Goal: Consume media (video, audio)

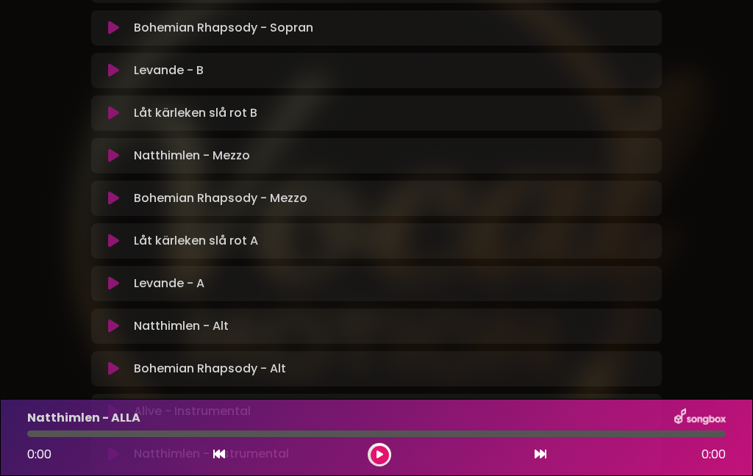
scroll to position [486, 0]
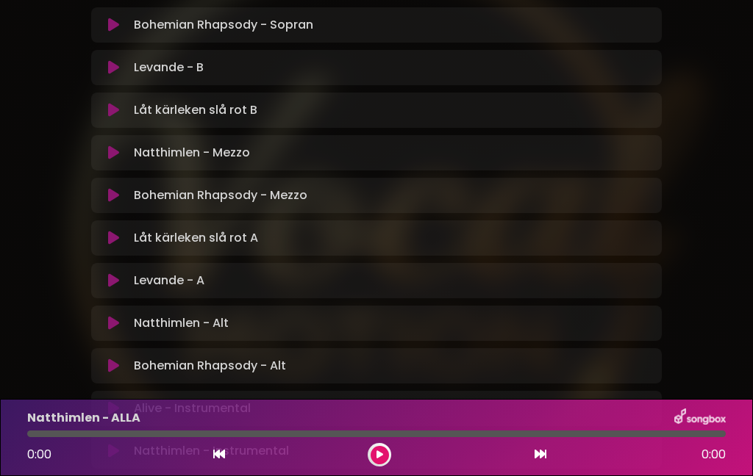
click at [116, 146] on icon at bounding box center [113, 153] width 11 height 15
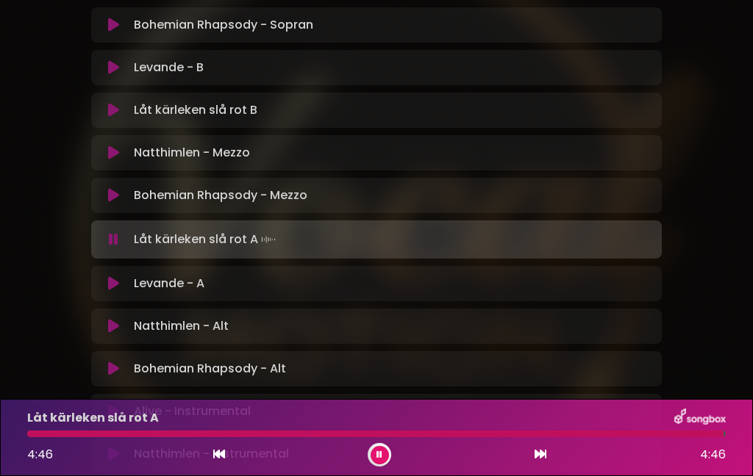
click at [378, 464] on button at bounding box center [379, 455] width 18 height 18
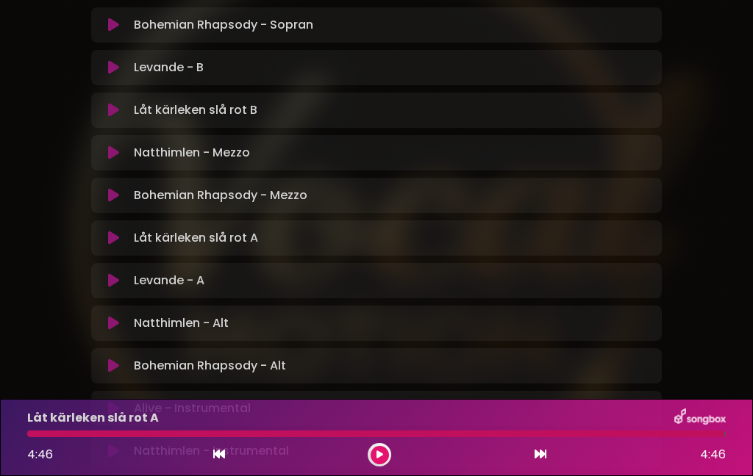
click at [386, 456] on button at bounding box center [379, 455] width 18 height 18
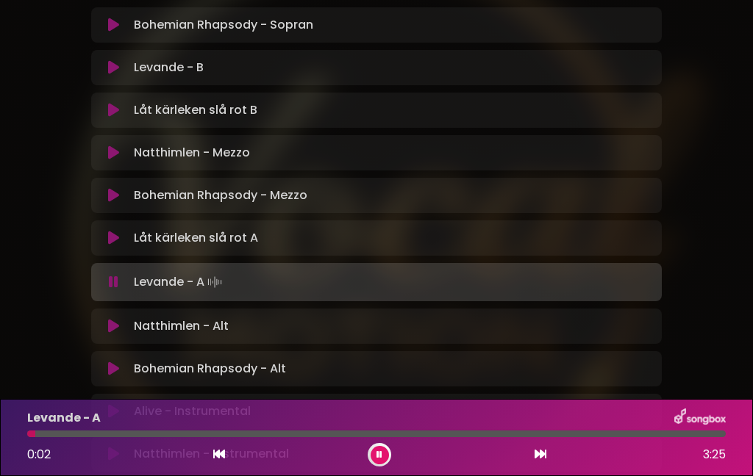
click at [376, 469] on div "Levande - A 0:02 3:25" at bounding box center [376, 437] width 753 height 77
click at [383, 462] on button at bounding box center [379, 455] width 18 height 18
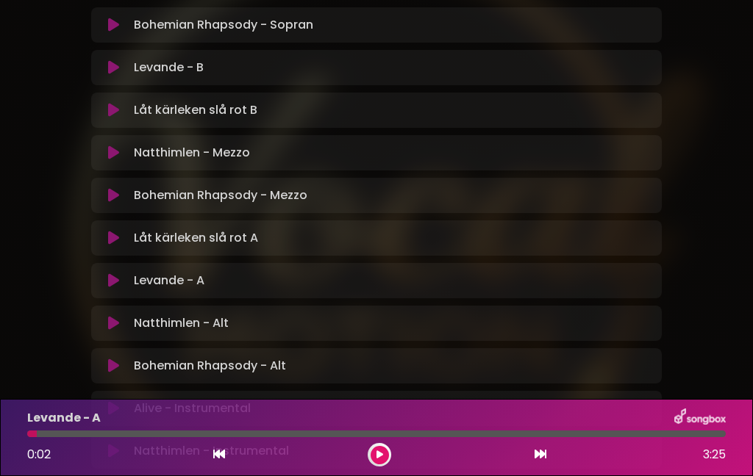
click at [117, 231] on icon at bounding box center [113, 238] width 11 height 15
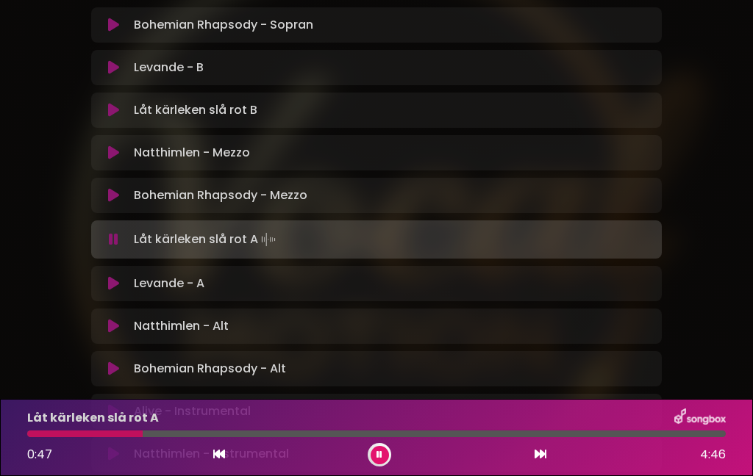
click at [124, 434] on div at bounding box center [84, 434] width 115 height 7
click at [118, 437] on div at bounding box center [86, 434] width 119 height 7
click at [435, 435] on div at bounding box center [249, 434] width 444 height 7
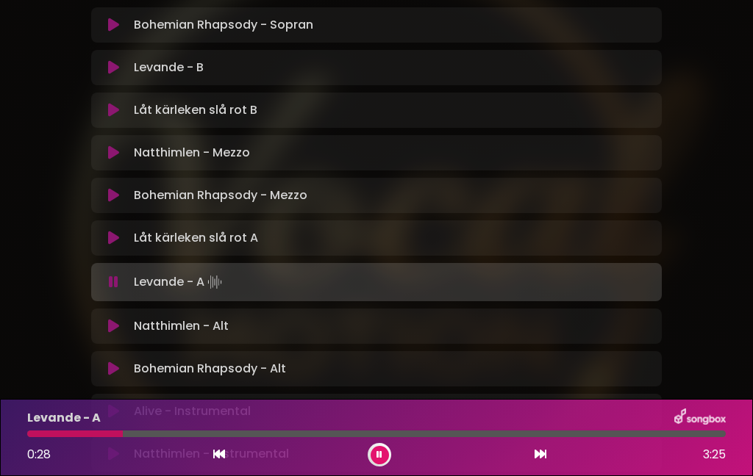
click at [76, 434] on div at bounding box center [75, 434] width 96 height 7
click at [93, 434] on div at bounding box center [73, 434] width 92 height 7
click at [76, 450] on div "0:20 3:25" at bounding box center [376, 455] width 716 height 24
click at [97, 435] on div at bounding box center [72, 434] width 91 height 7
click at [127, 437] on div at bounding box center [101, 434] width 148 height 7
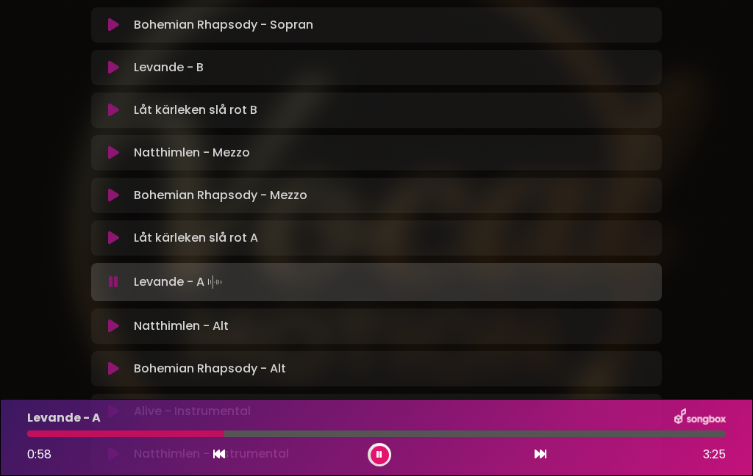
click at [137, 434] on div at bounding box center [125, 434] width 197 height 7
click at [83, 437] on div at bounding box center [85, 434] width 117 height 7
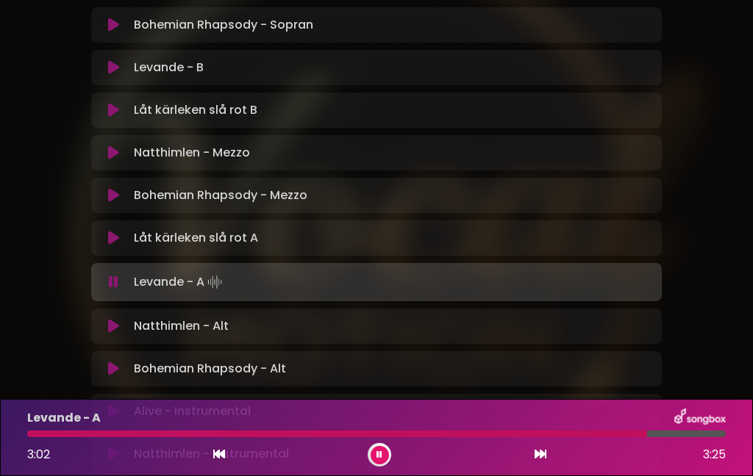
click at [558, 436] on div at bounding box center [337, 434] width 620 height 7
click at [549, 435] on div at bounding box center [323, 434] width 593 height 7
click at [384, 457] on button at bounding box center [379, 455] width 18 height 18
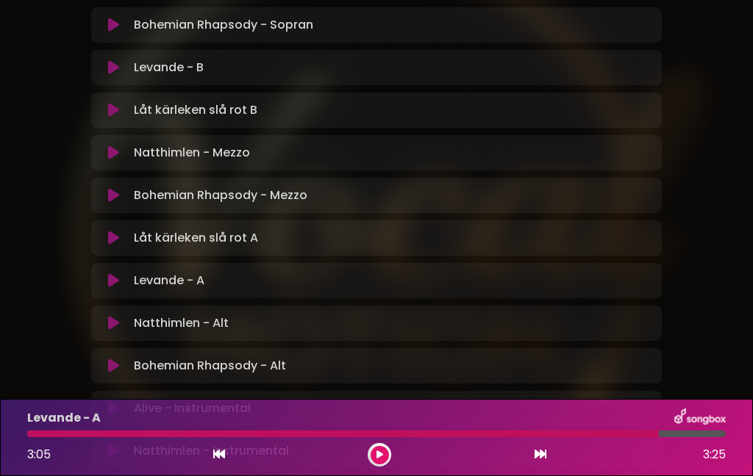
click at [114, 146] on icon at bounding box center [113, 153] width 11 height 15
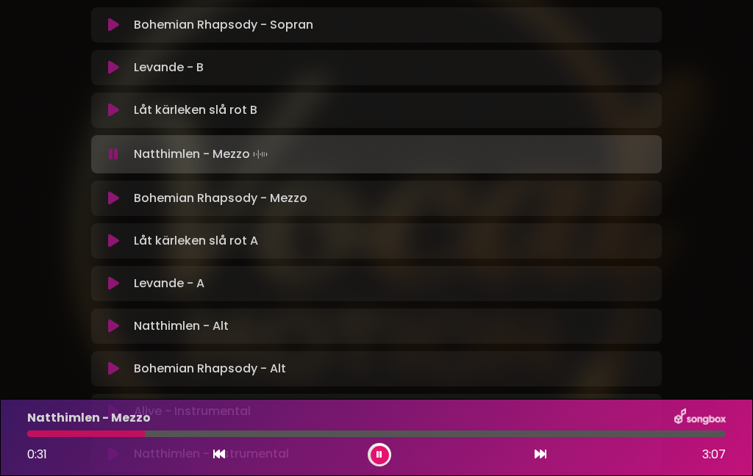
click at [121, 445] on div "0:31 3:07" at bounding box center [376, 455] width 716 height 24
click at [112, 436] on div at bounding box center [87, 434] width 120 height 7
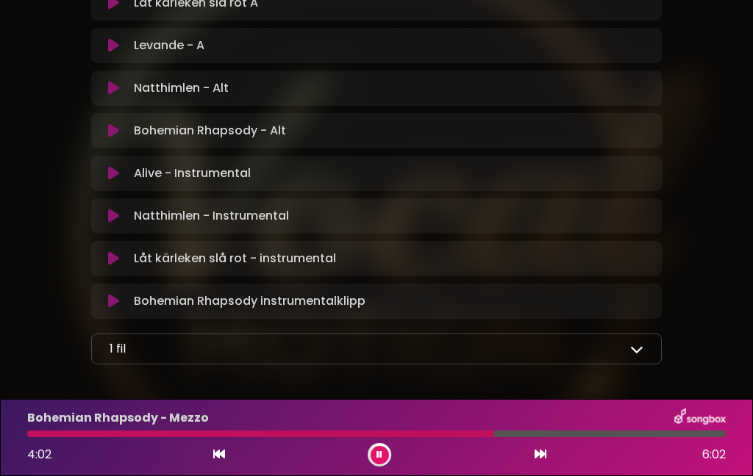
scroll to position [725, 0]
click at [639, 342] on icon at bounding box center [636, 348] width 13 height 13
click at [215, 376] on font "samlingstext.pdf" at bounding box center [178, 384] width 96 height 17
click at [641, 378] on icon at bounding box center [635, 384] width 15 height 12
click at [631, 376] on link at bounding box center [635, 385] width 15 height 18
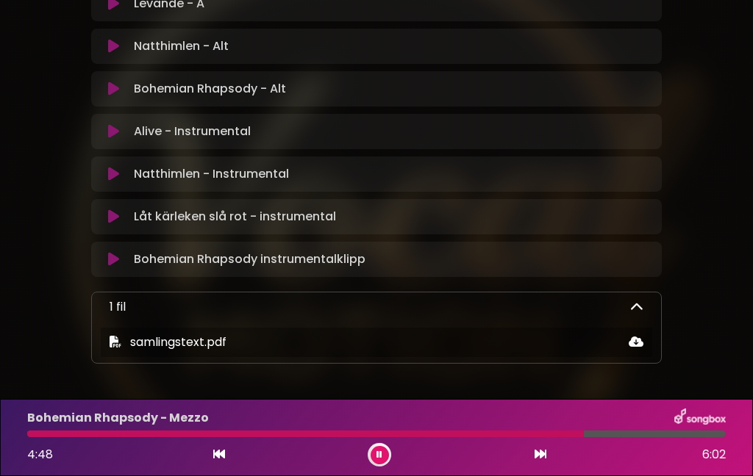
scroll to position [766, 0]
click at [388, 455] on button at bounding box center [379, 455] width 18 height 18
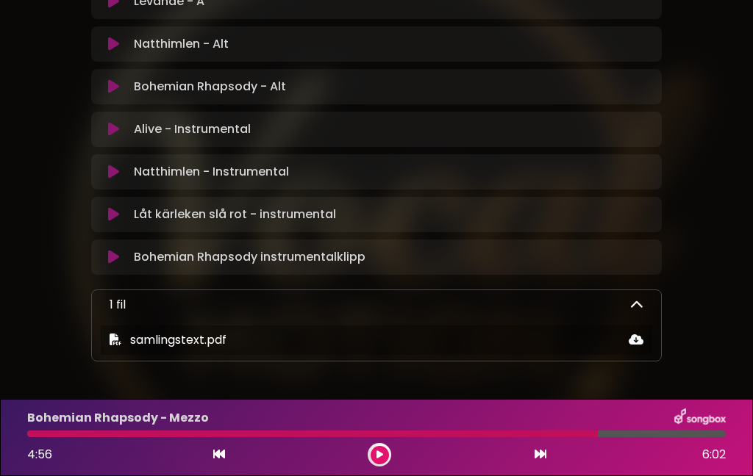
scroll to position [763, 0]
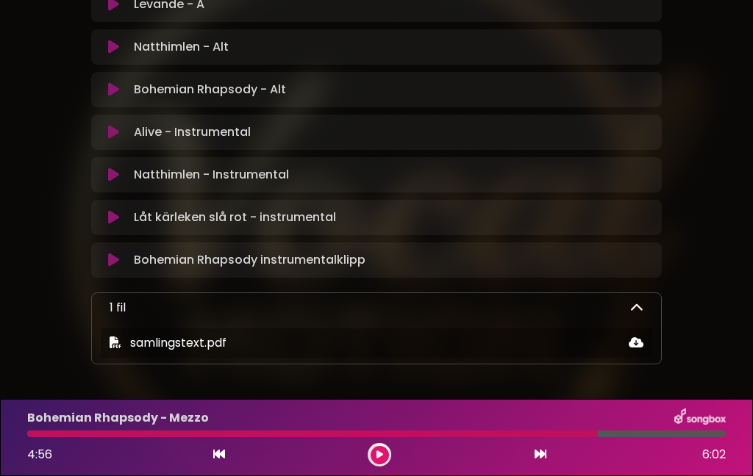
click at [215, 334] on font "samlingstext.pdf" at bounding box center [178, 342] width 96 height 17
click at [467, 334] on div "samlingstext.pdf" at bounding box center [376, 343] width 551 height 18
click at [633, 337] on icon at bounding box center [635, 343] width 15 height 12
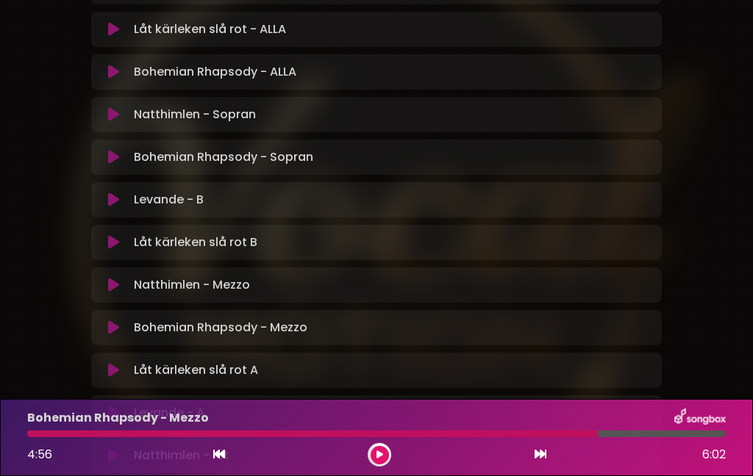
scroll to position [353, 0]
